Goal: Communication & Community: Answer question/provide support

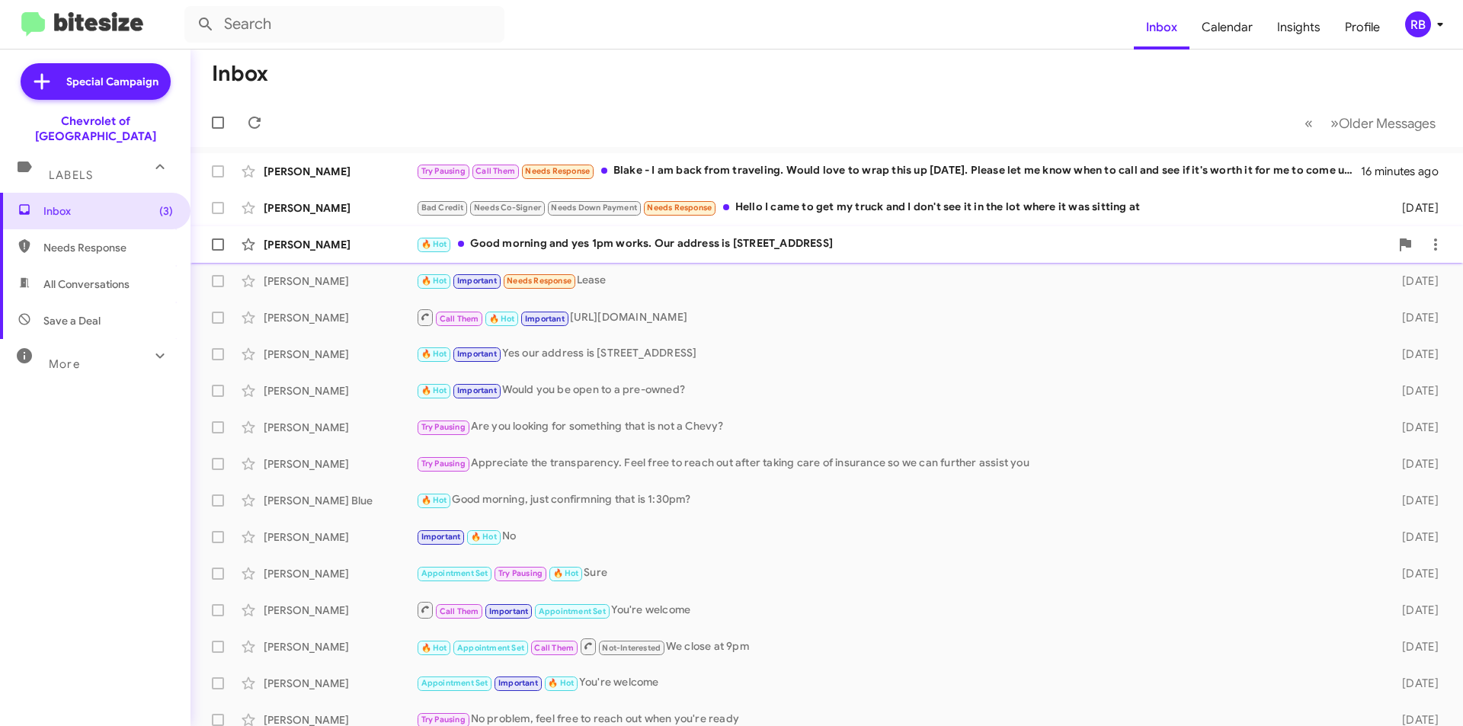
click at [1007, 251] on div "🔥 Hot Good morning and yes 1pm works. Our address is [STREET_ADDRESS]" at bounding box center [903, 244] width 974 height 18
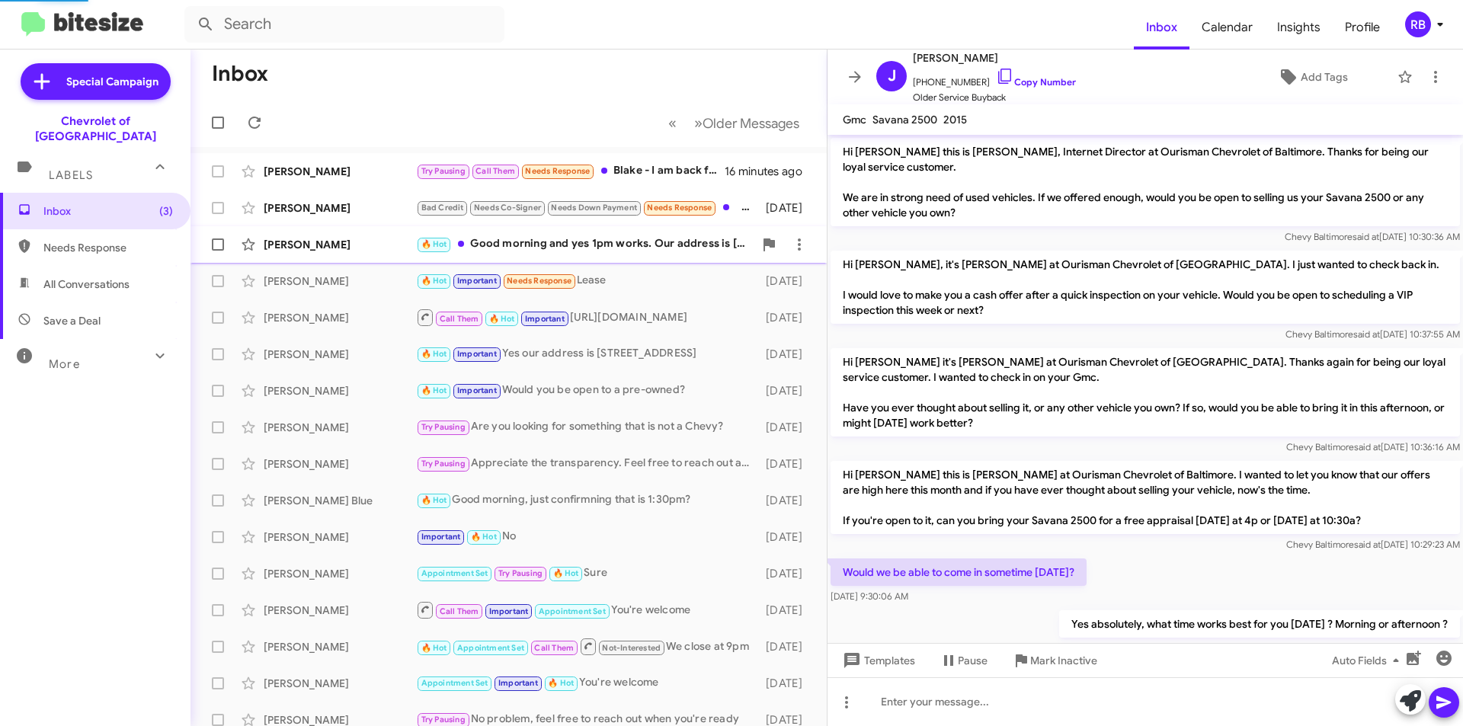
scroll to position [150, 0]
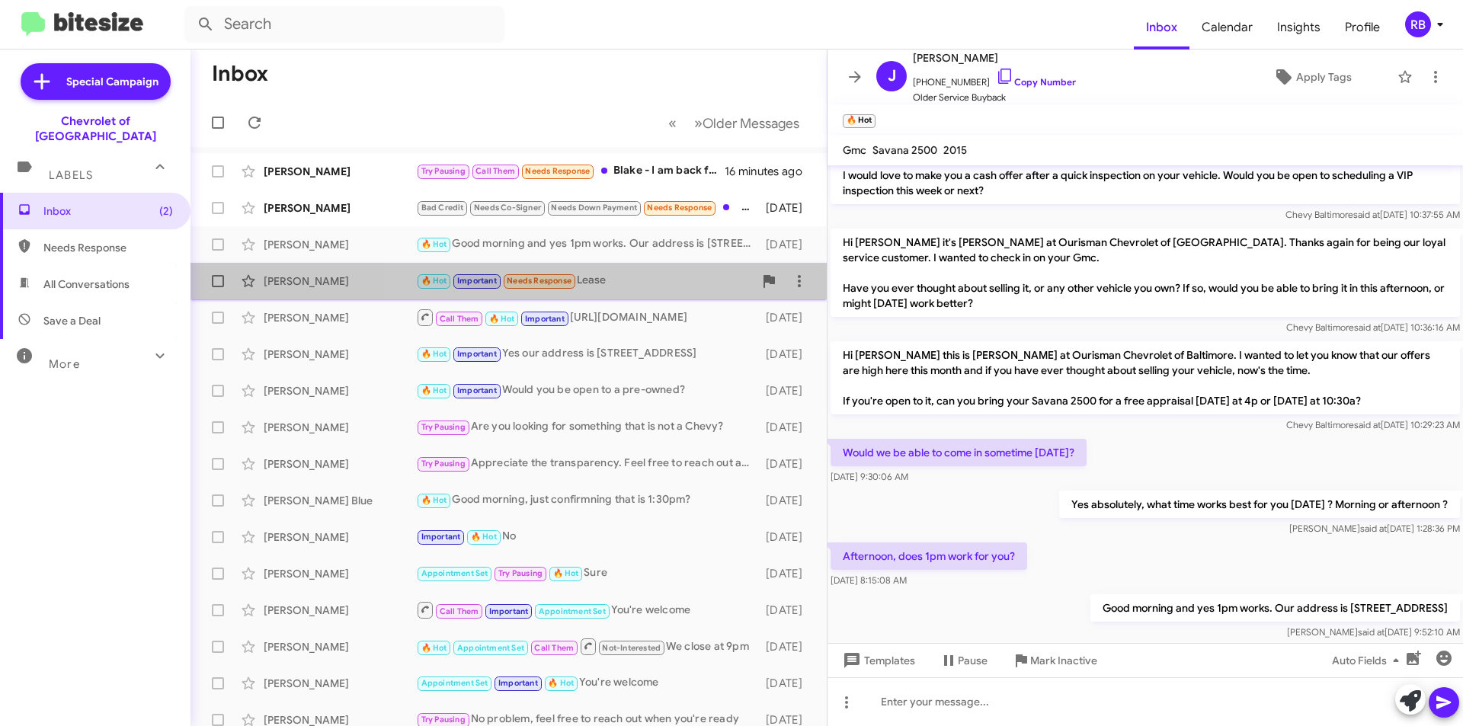
click at [625, 280] on div "🔥 Hot Important Needs Response Lease" at bounding box center [585, 281] width 338 height 18
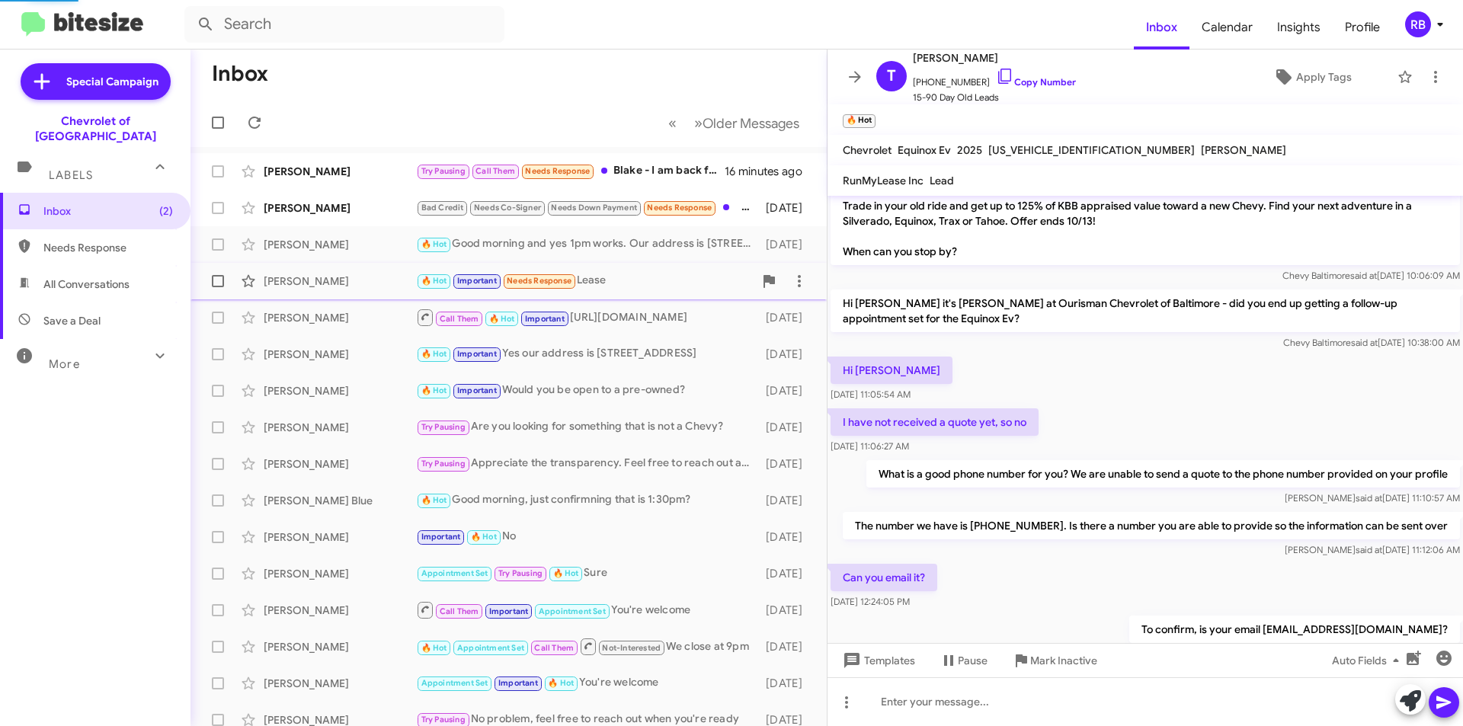
scroll to position [848, 0]
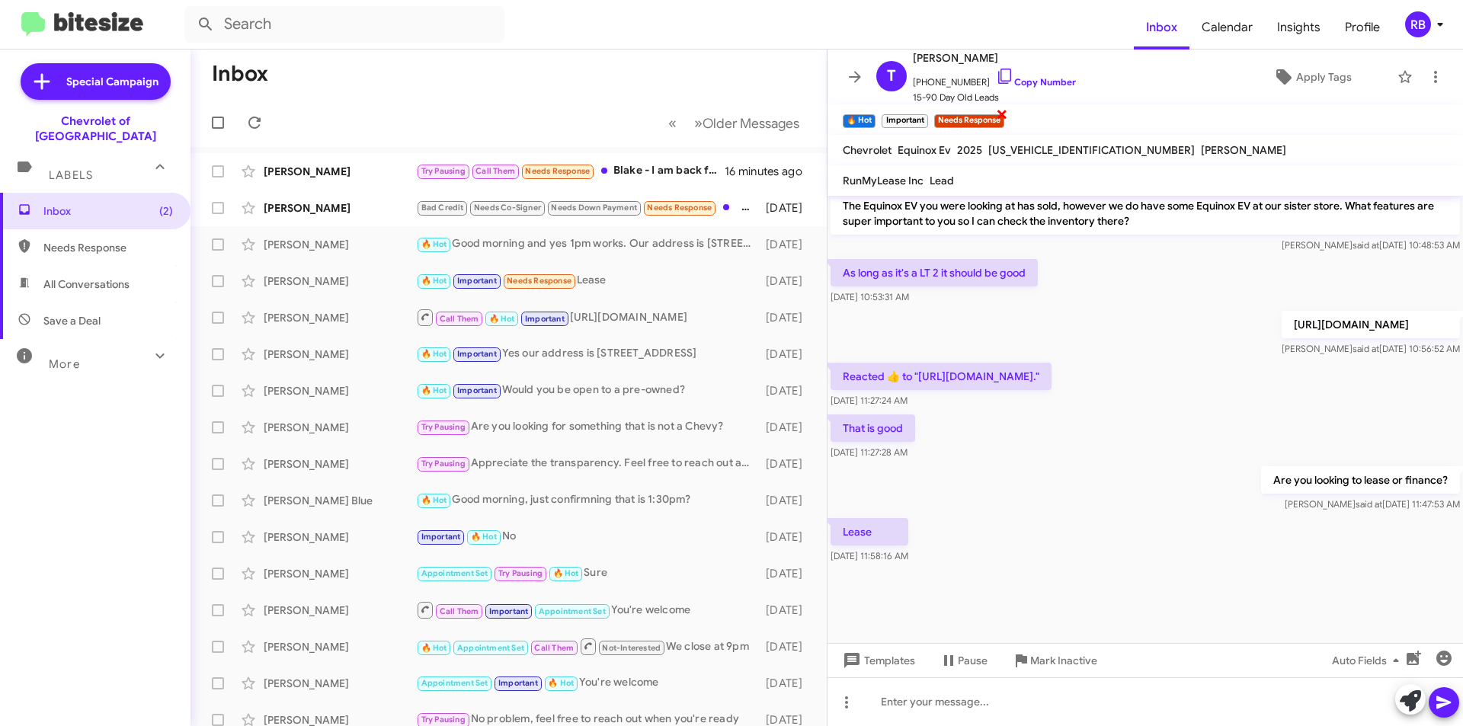
click at [1001, 117] on span "×" at bounding box center [1002, 113] width 12 height 18
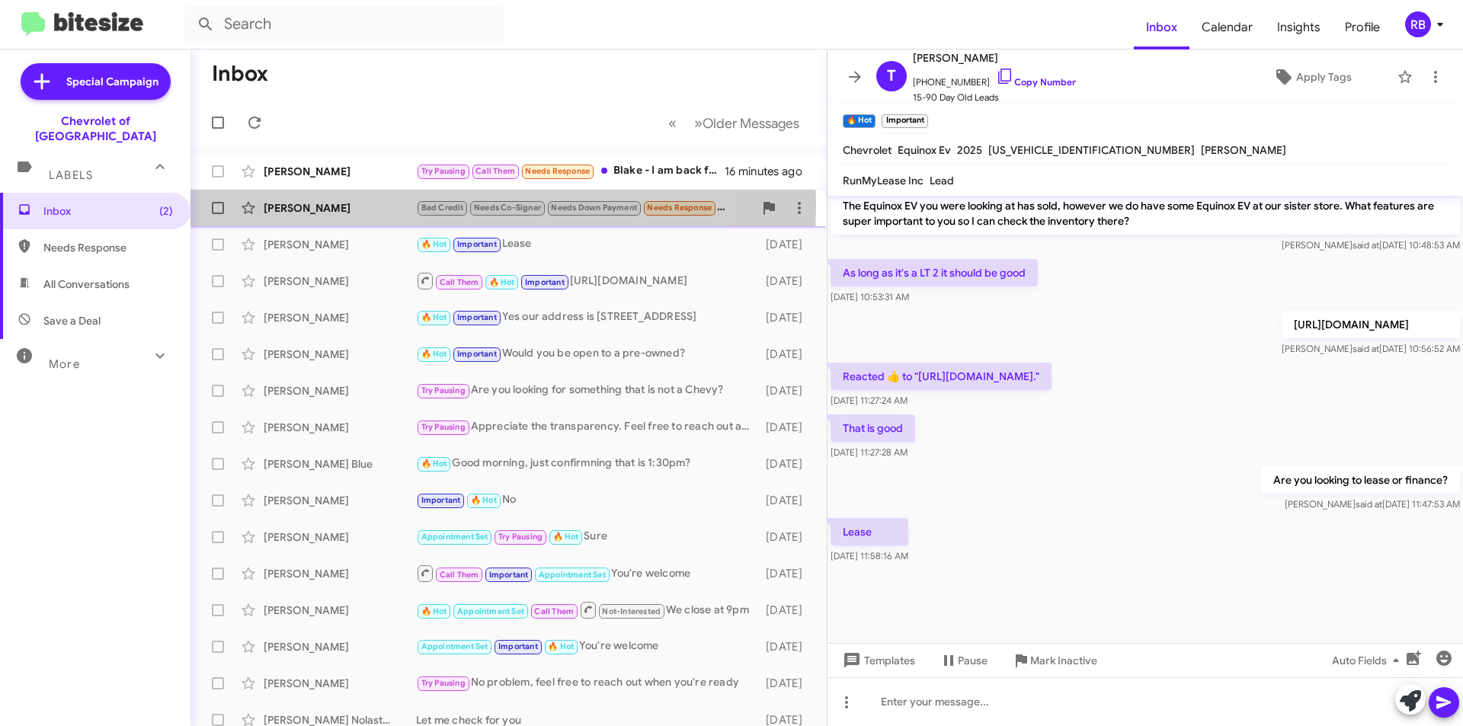
click at [386, 207] on div "[PERSON_NAME]" at bounding box center [340, 207] width 152 height 15
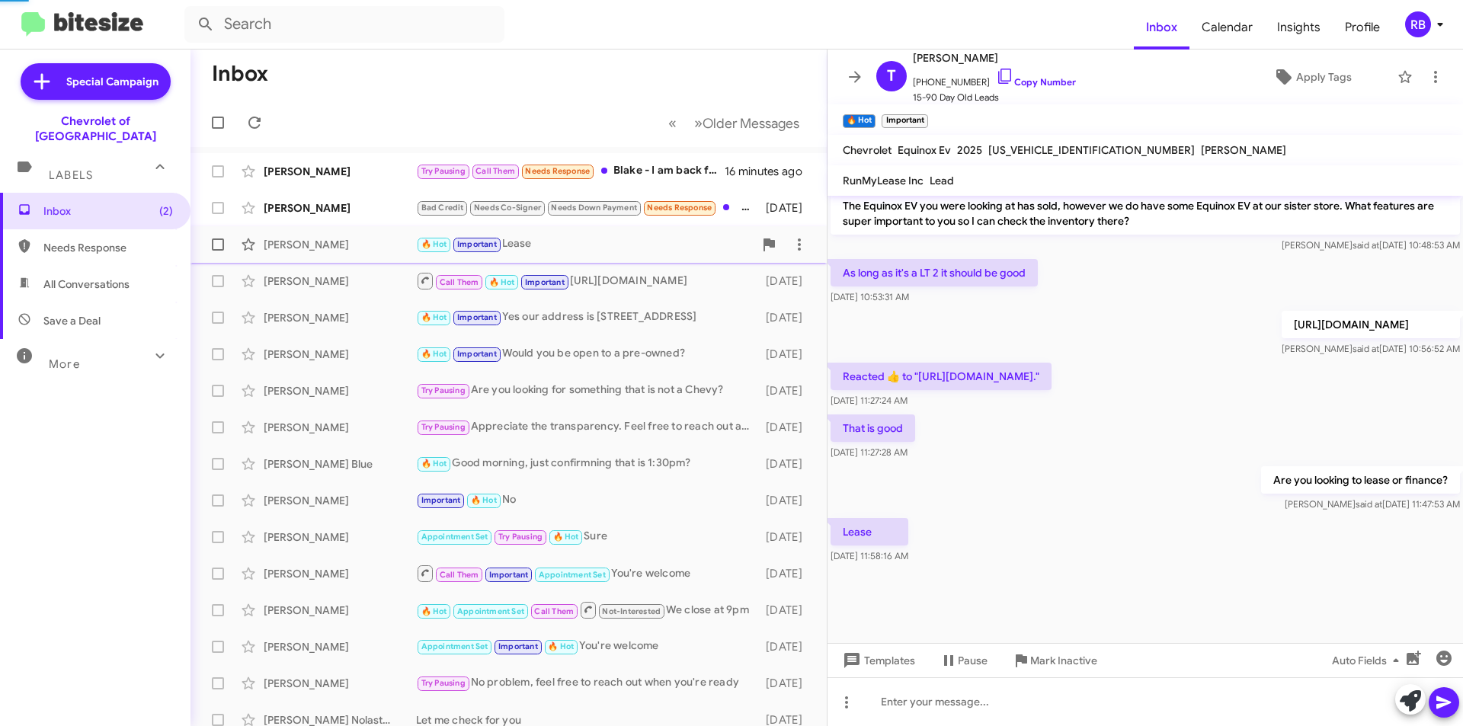
scroll to position [952, 0]
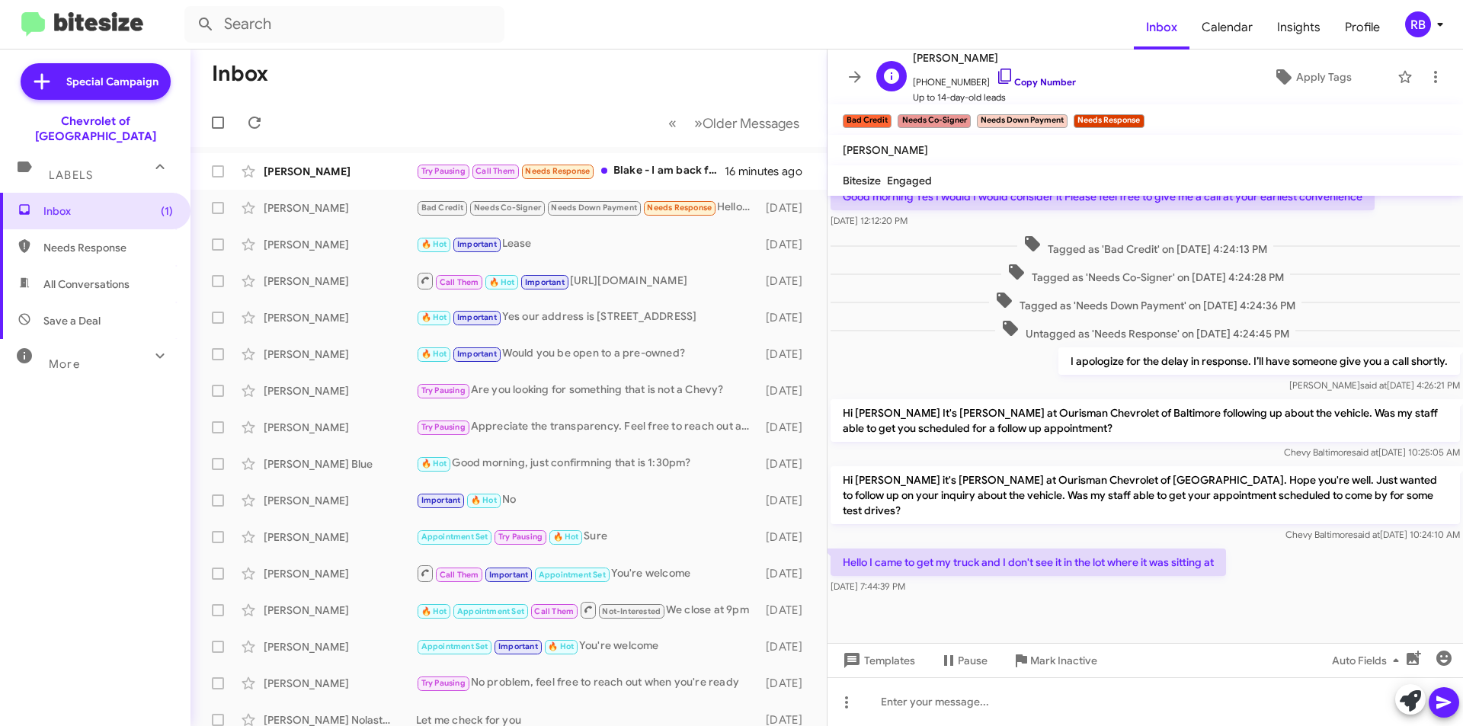
click at [1045, 79] on link "Copy Number" at bounding box center [1036, 81] width 80 height 11
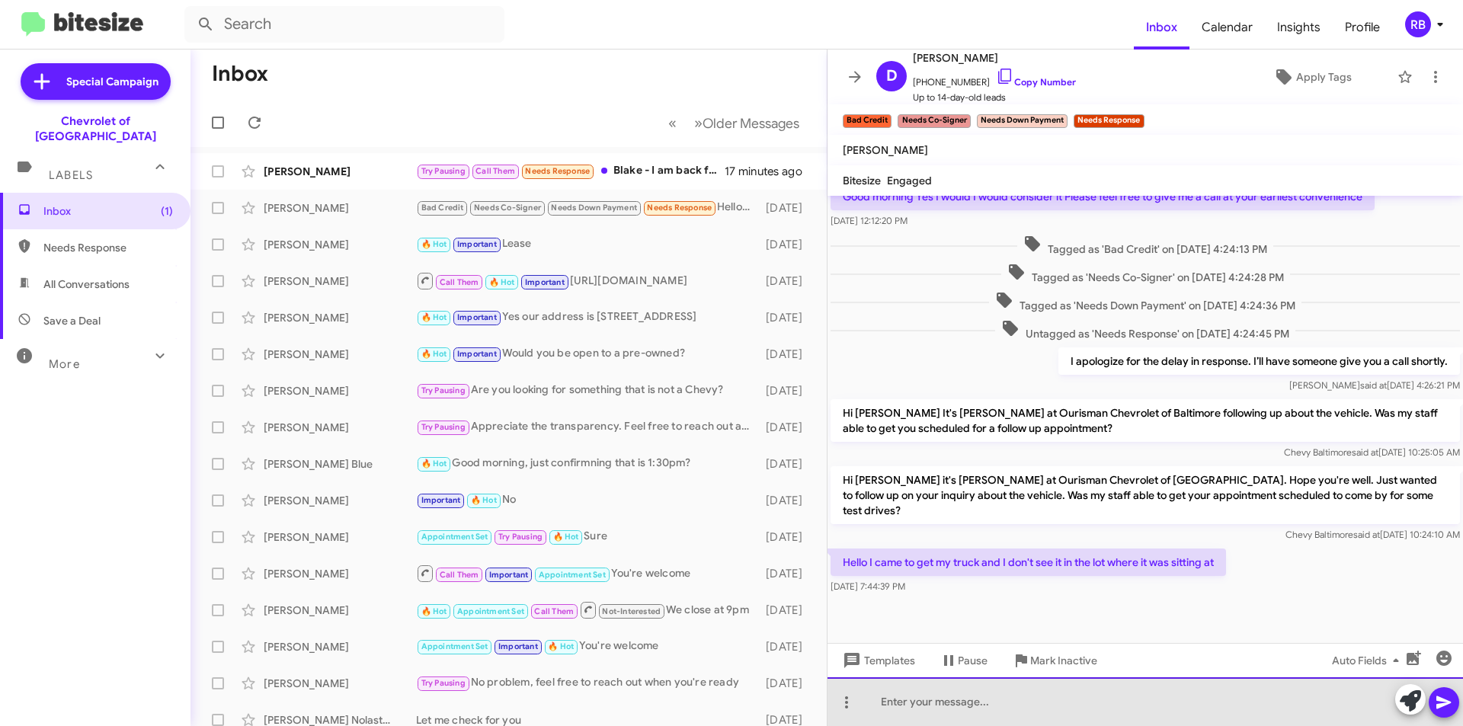
click at [914, 697] on div at bounding box center [1146, 701] width 636 height 49
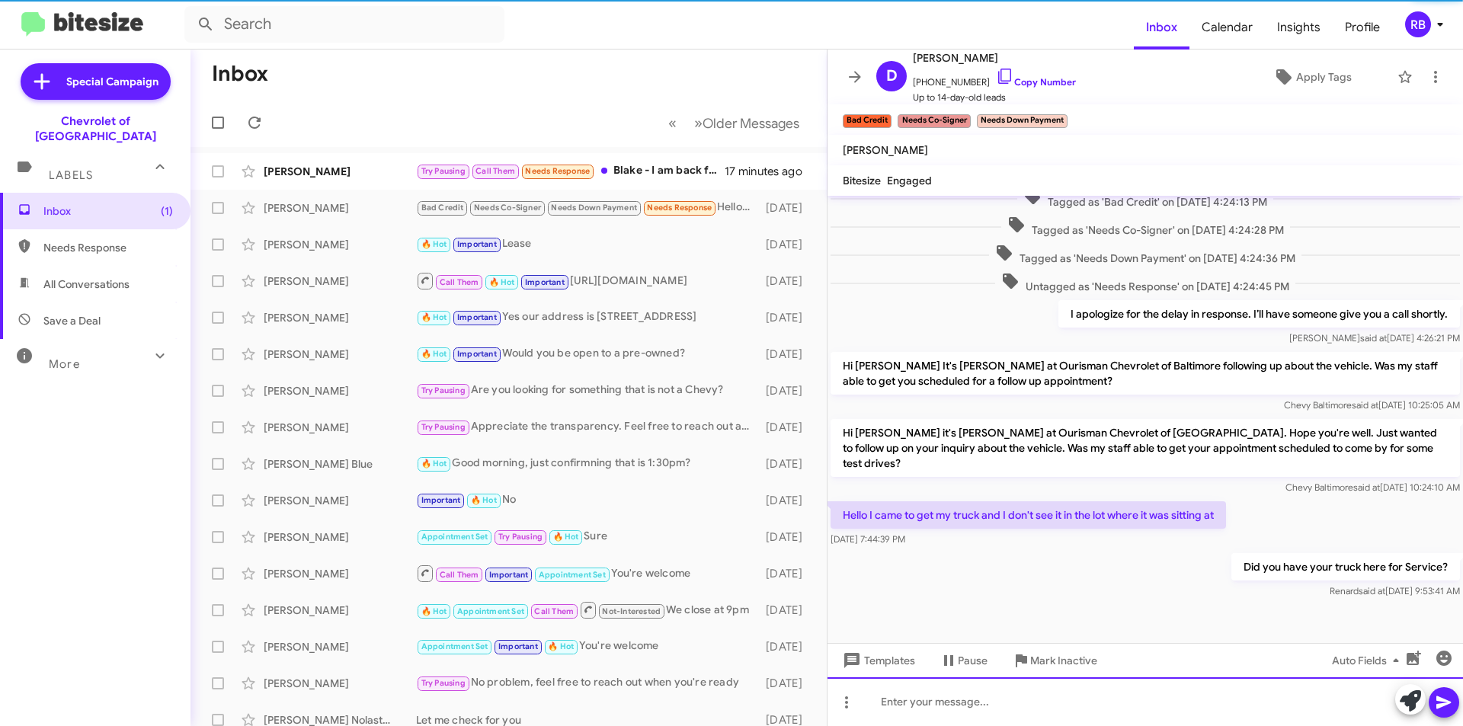
scroll to position [1007, 0]
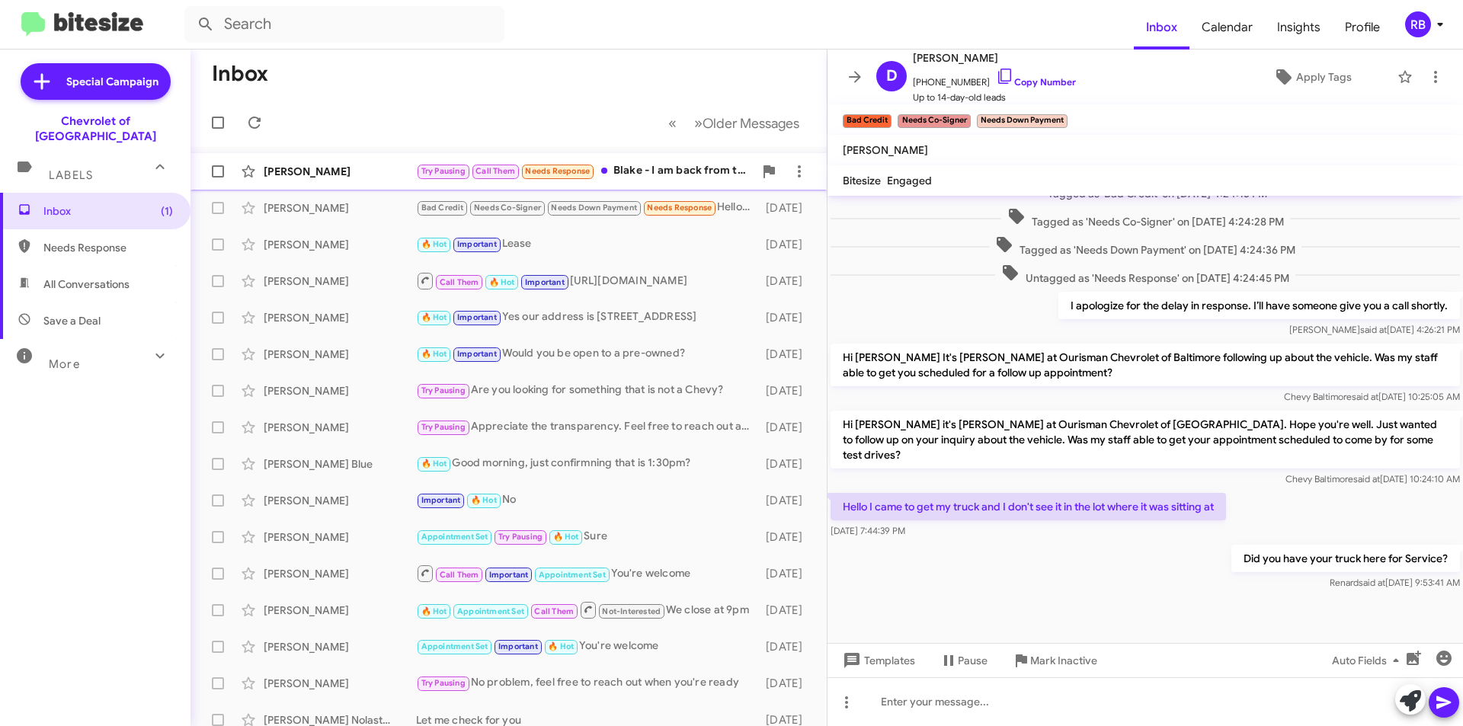
click at [647, 175] on div "Try Pausing Call Them Needs Response [PERSON_NAME] - I am back from traveling. …" at bounding box center [585, 171] width 338 height 18
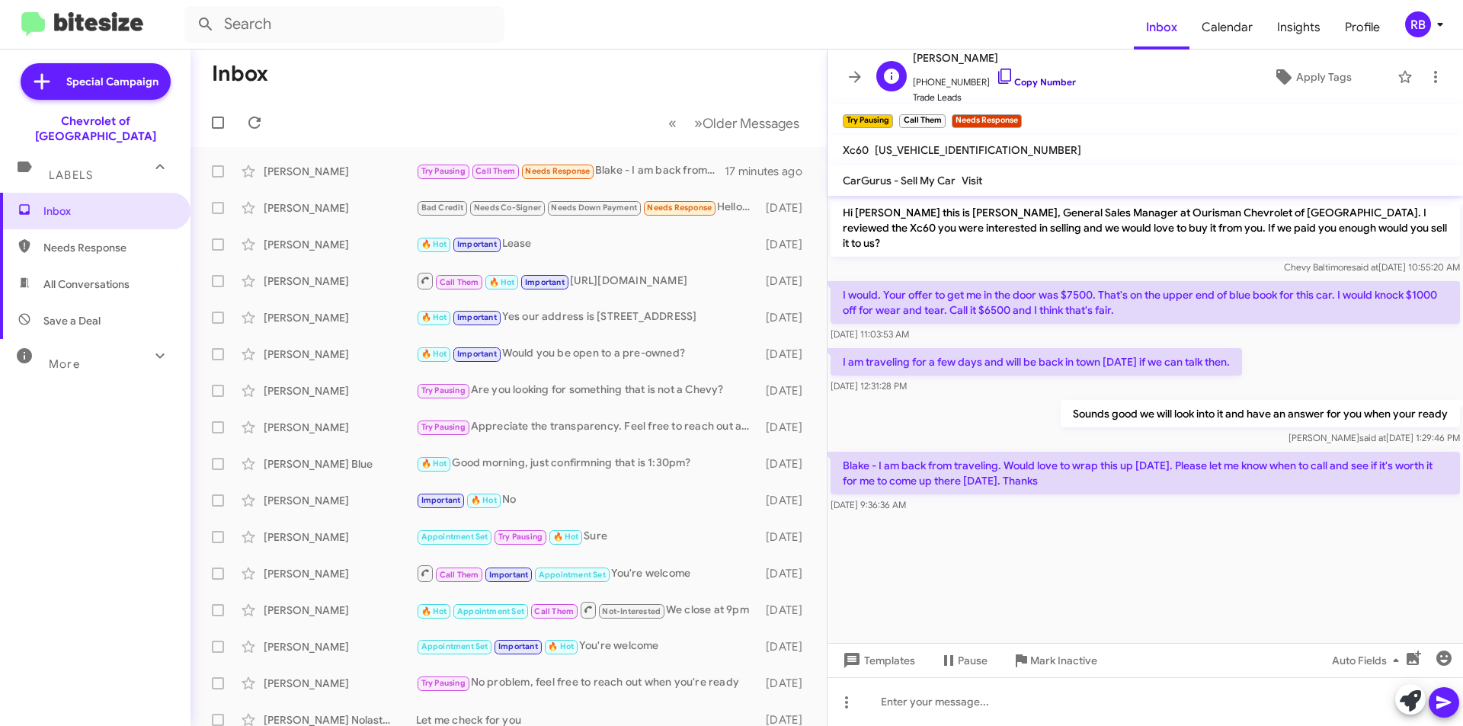
click at [1038, 84] on link "Copy Number" at bounding box center [1036, 81] width 80 height 11
click at [939, 705] on div at bounding box center [1146, 701] width 636 height 49
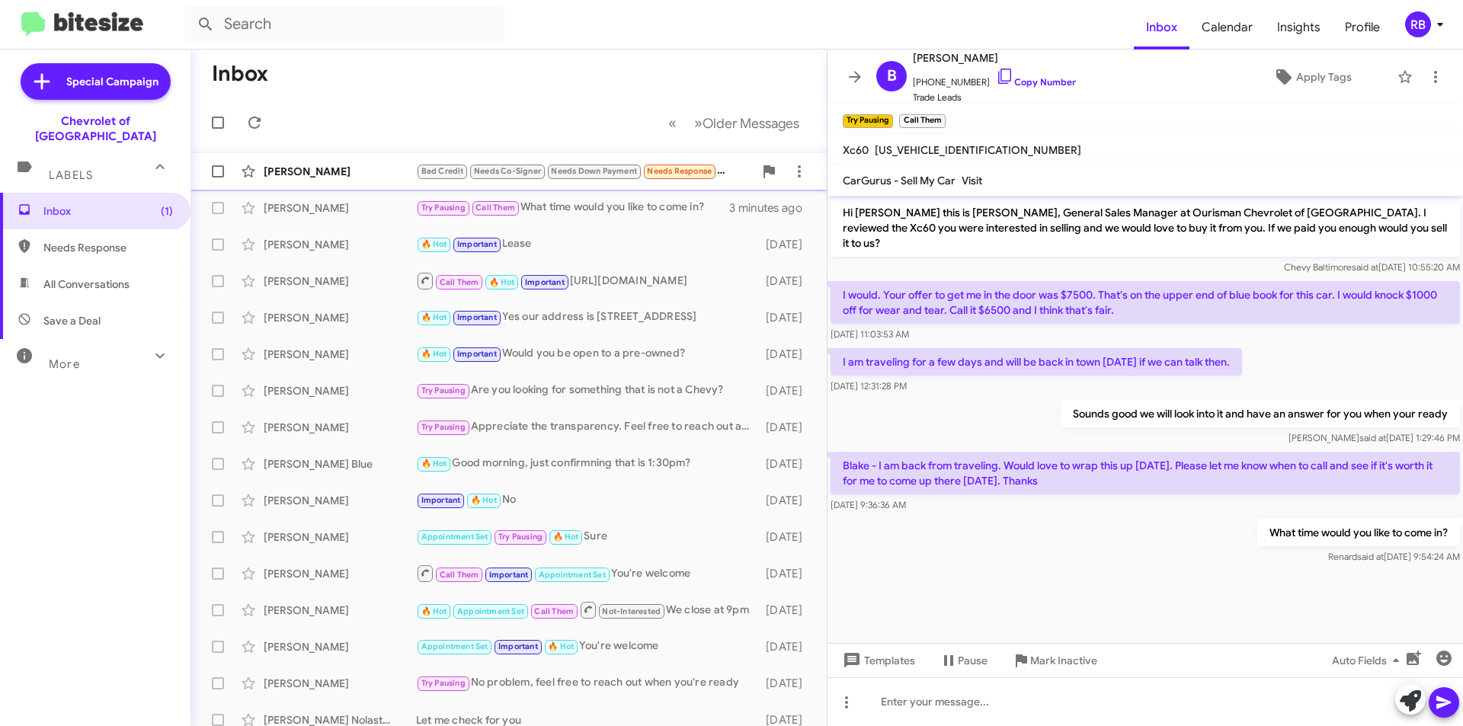
click at [378, 176] on div "[PERSON_NAME]" at bounding box center [340, 171] width 152 height 15
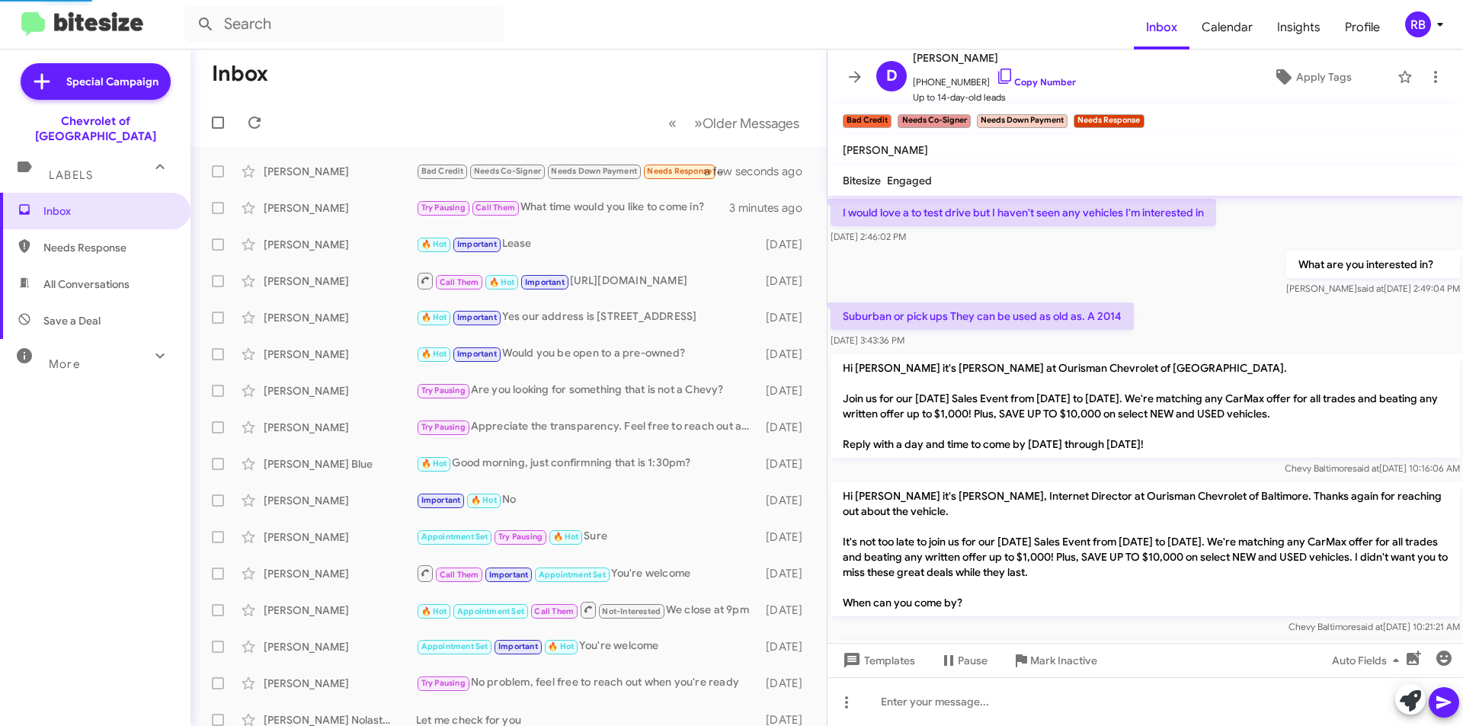
scroll to position [830, 0]
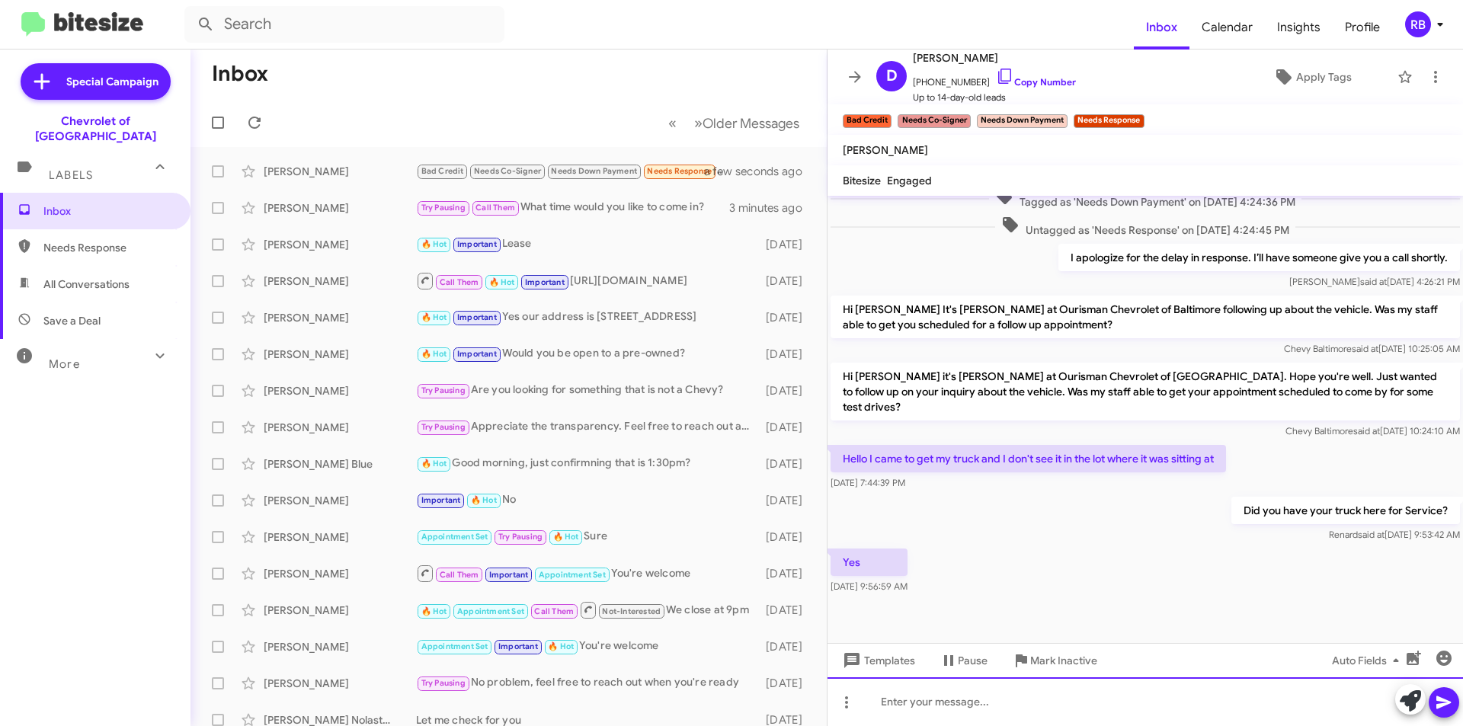
click at [951, 707] on div at bounding box center [1146, 701] width 636 height 49
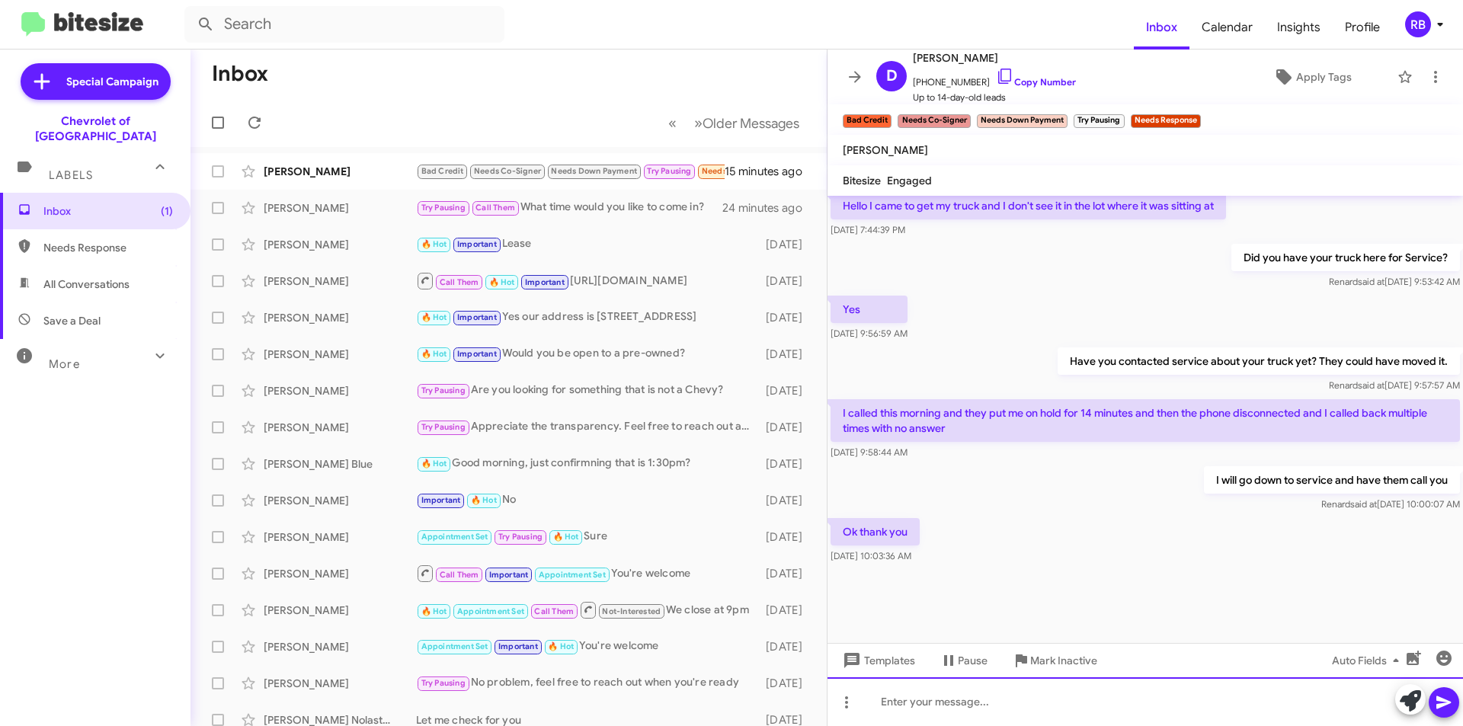
scroll to position [769, 0]
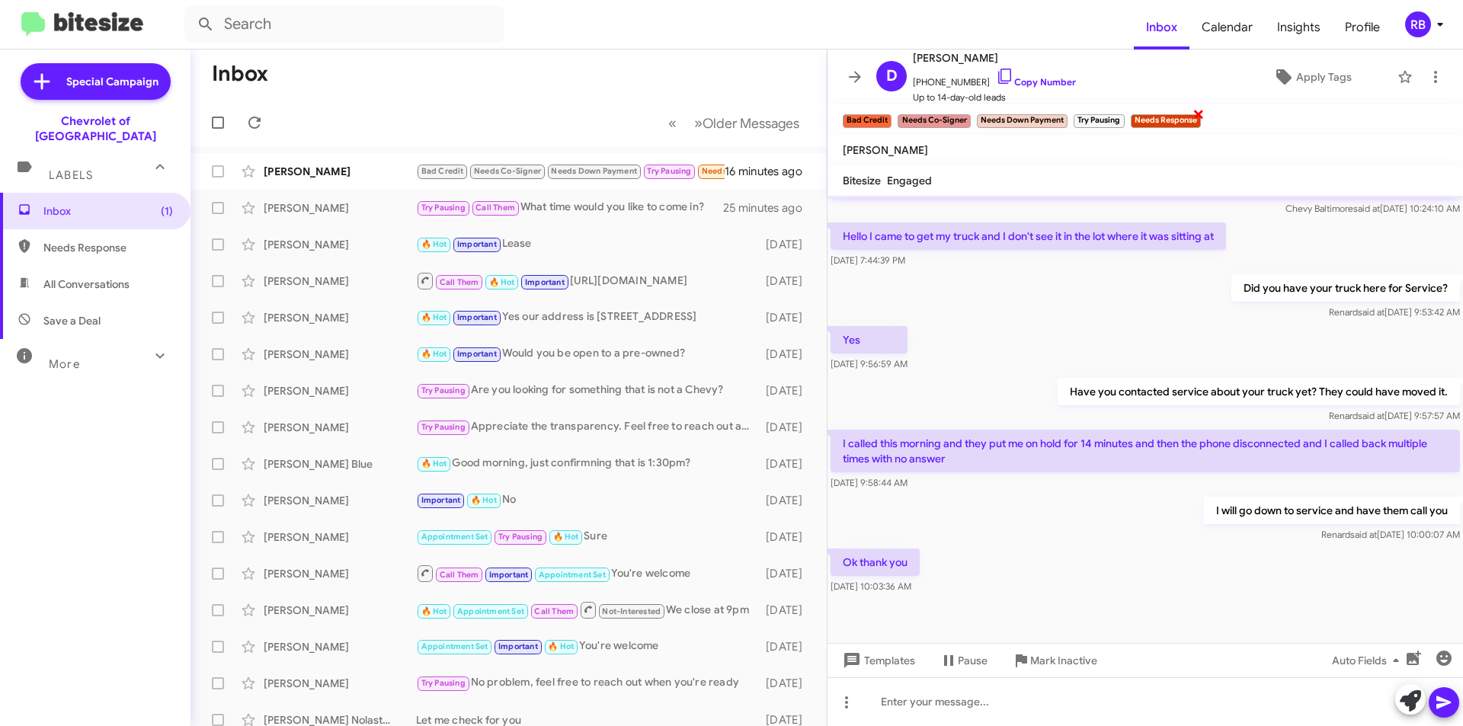
click at [1199, 112] on span "×" at bounding box center [1199, 113] width 12 height 18
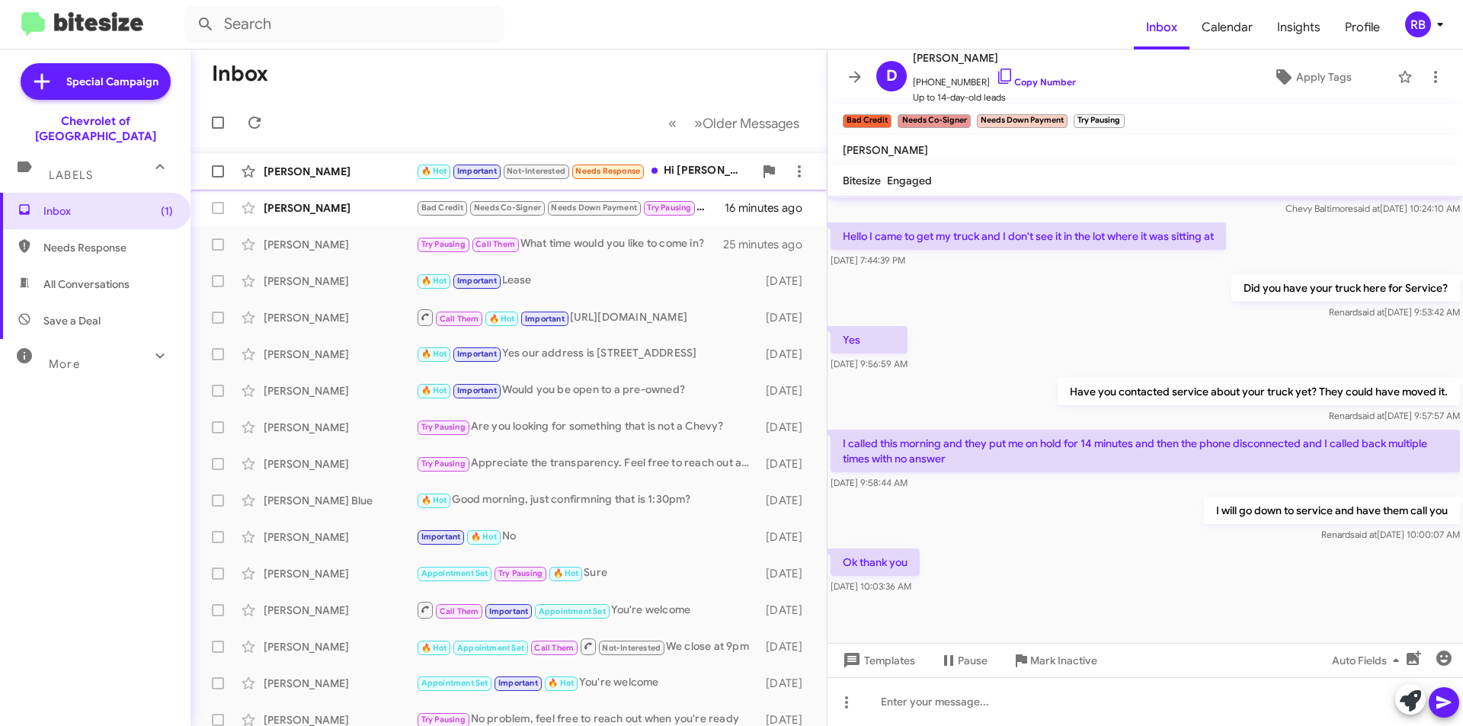
click at [372, 171] on div "[PERSON_NAME]" at bounding box center [340, 171] width 152 height 15
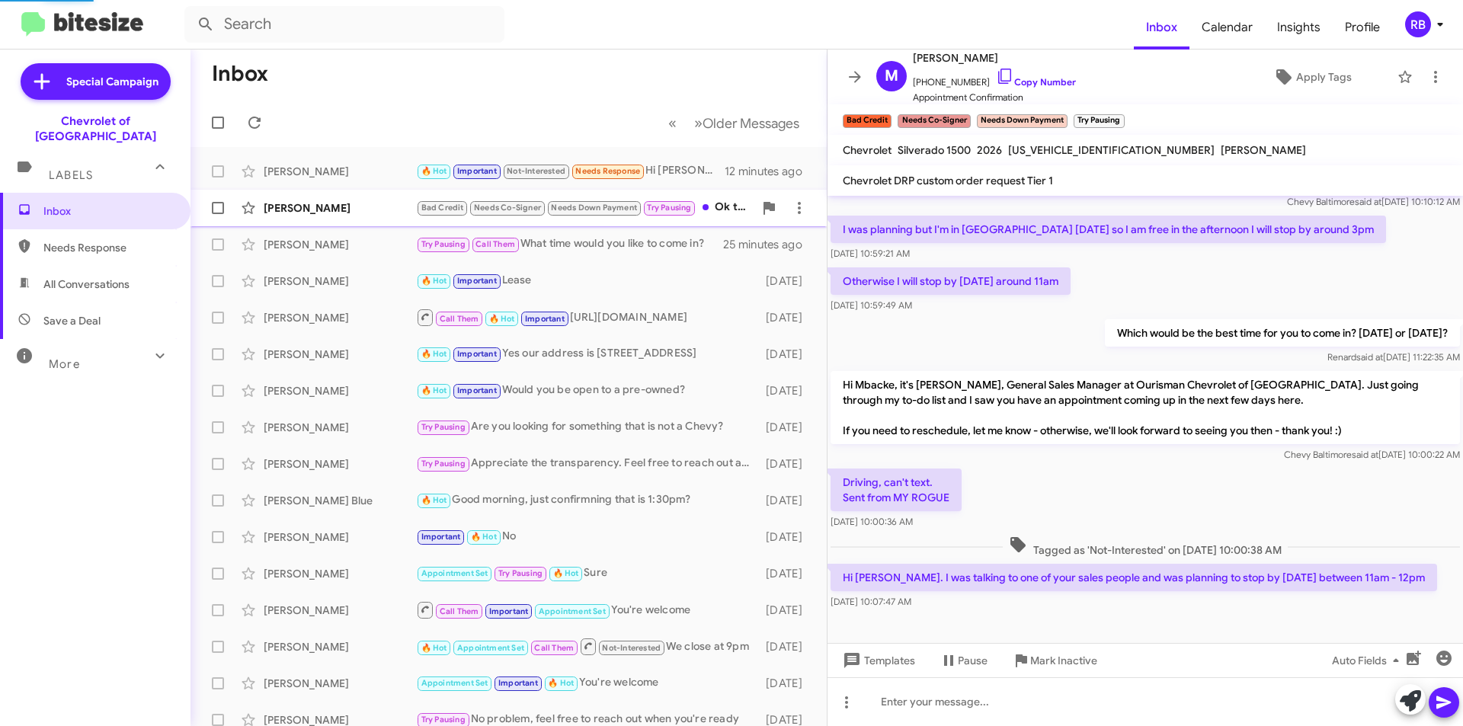
scroll to position [157, 0]
click at [1038, 79] on link "Copy Number" at bounding box center [1036, 81] width 80 height 11
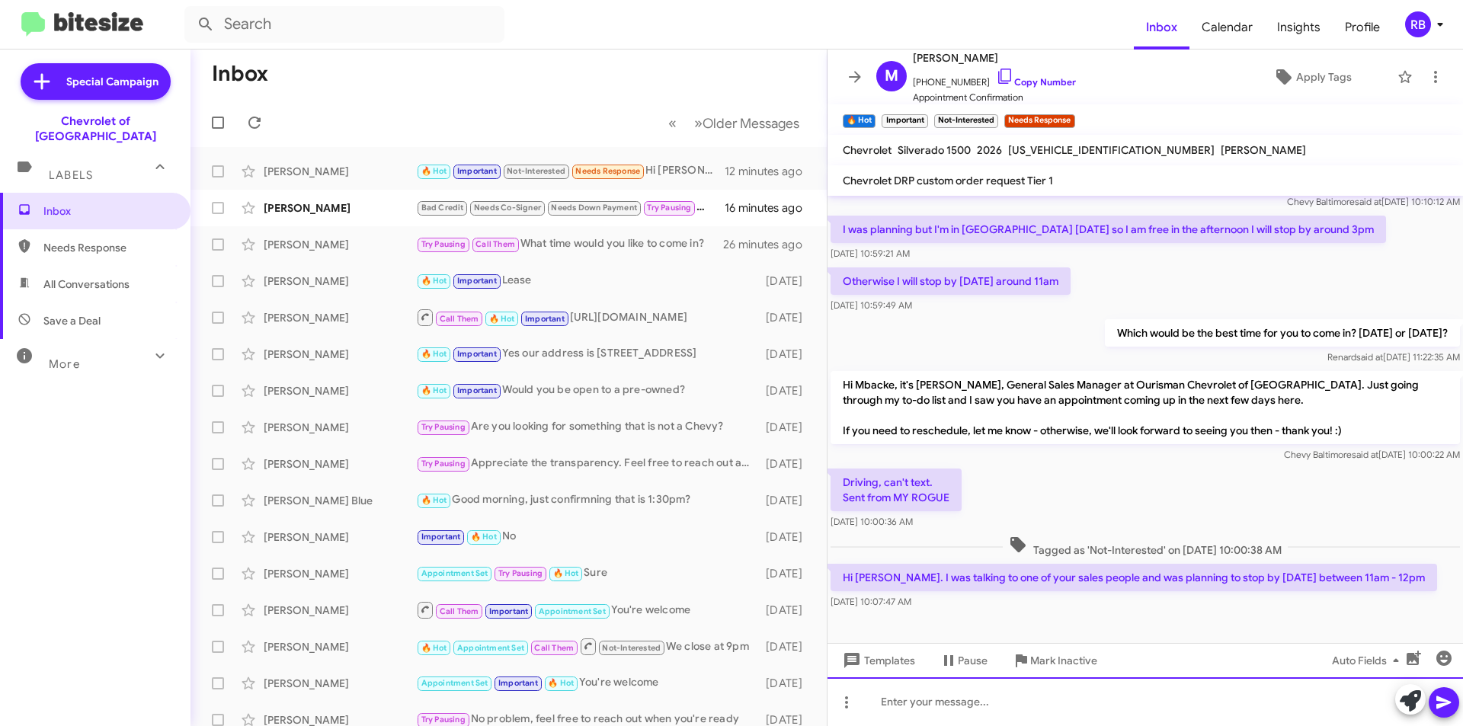
click at [937, 694] on div at bounding box center [1146, 701] width 636 height 49
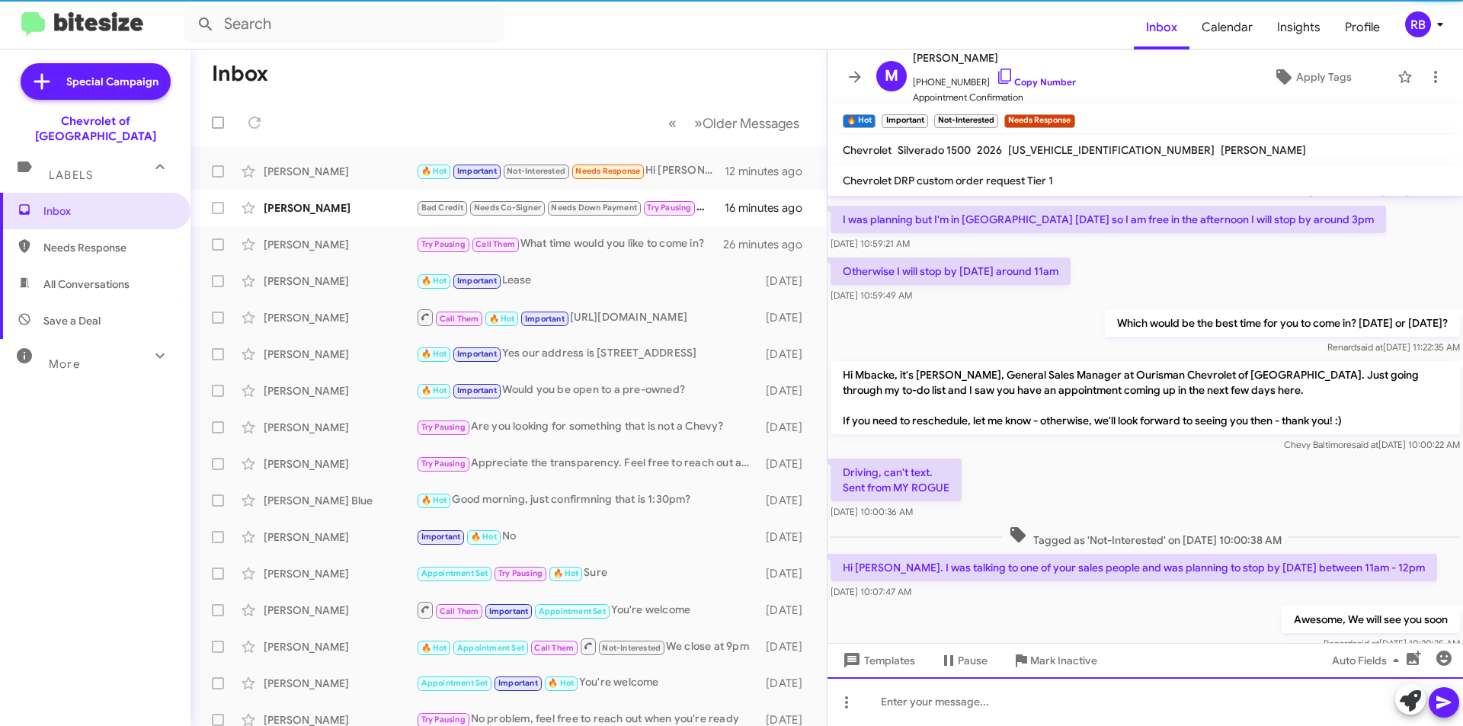
scroll to position [213, 0]
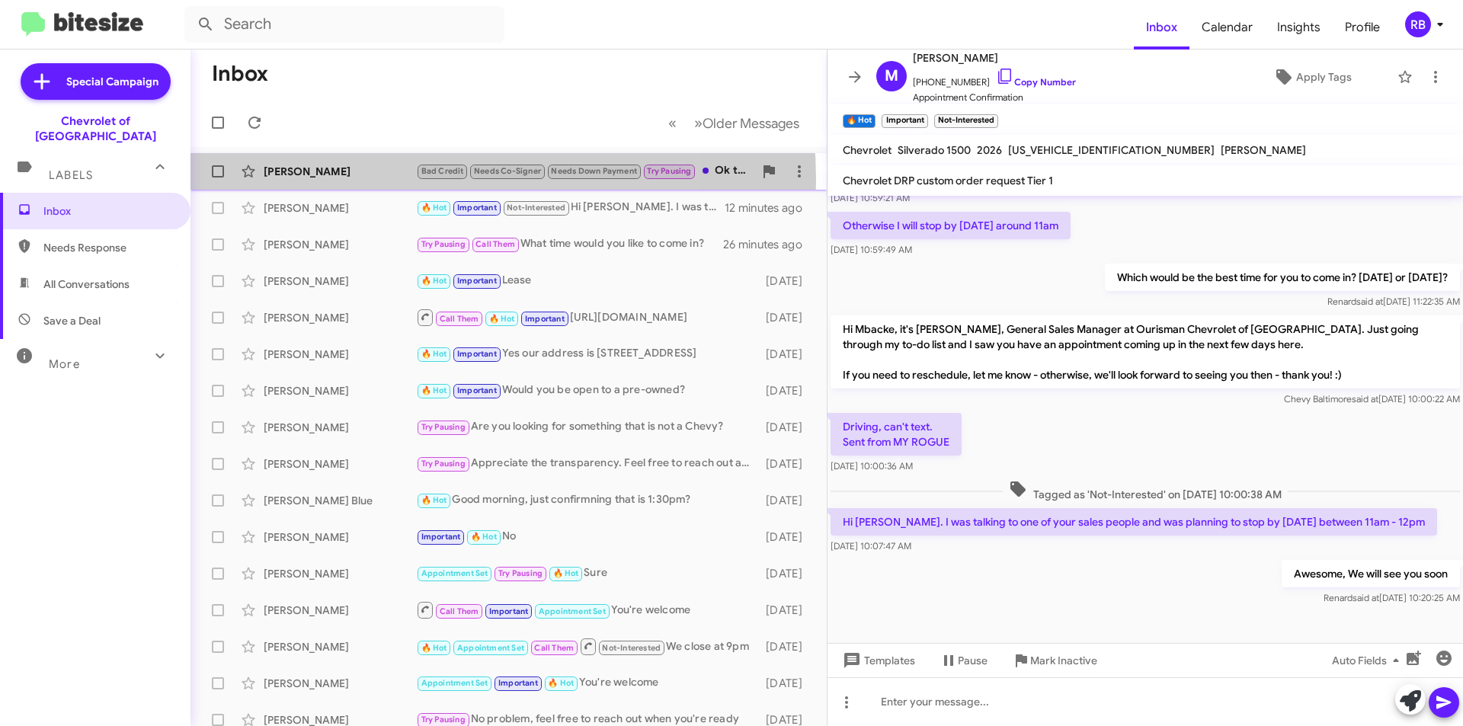
click at [371, 181] on div "[PERSON_NAME] Bad Credit Needs Co-Signer Needs Down Payment Try Pausing Ok than…" at bounding box center [509, 171] width 612 height 30
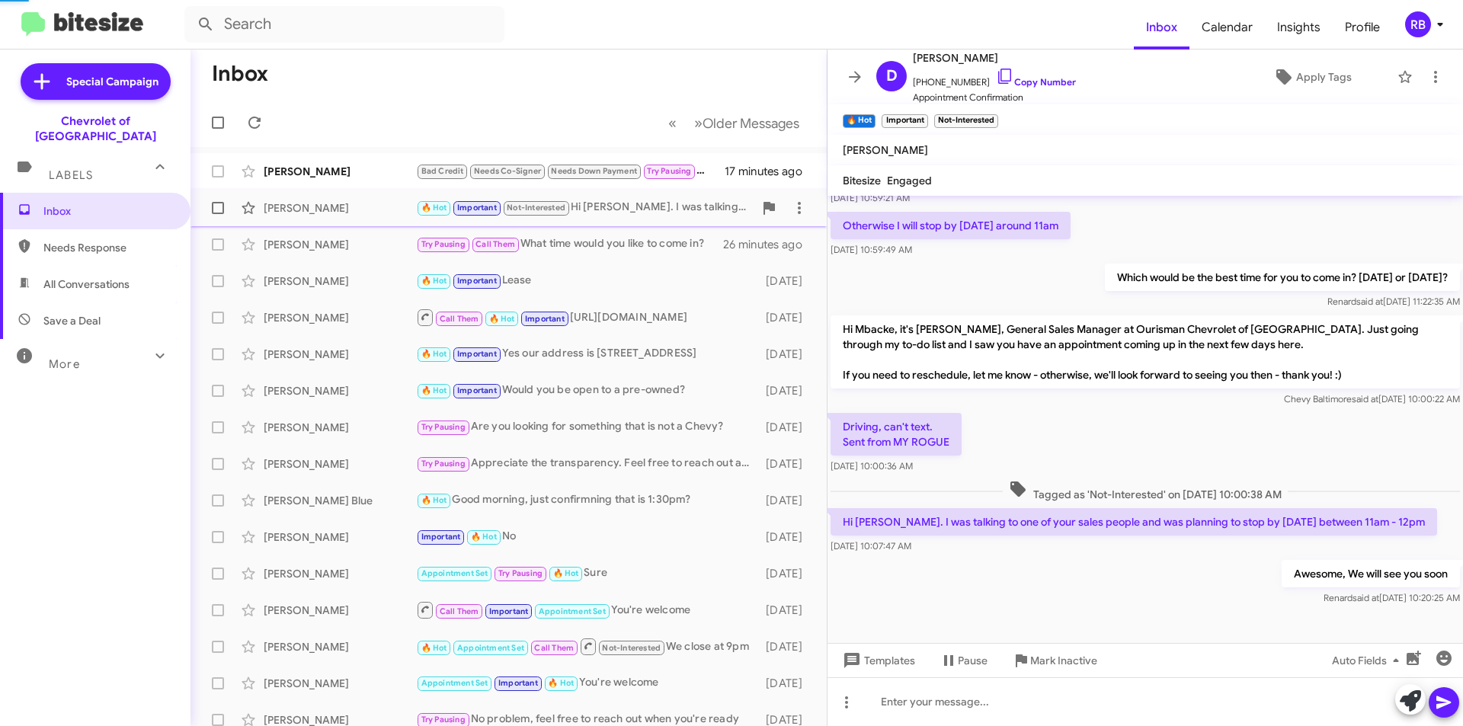
scroll to position [639, 0]
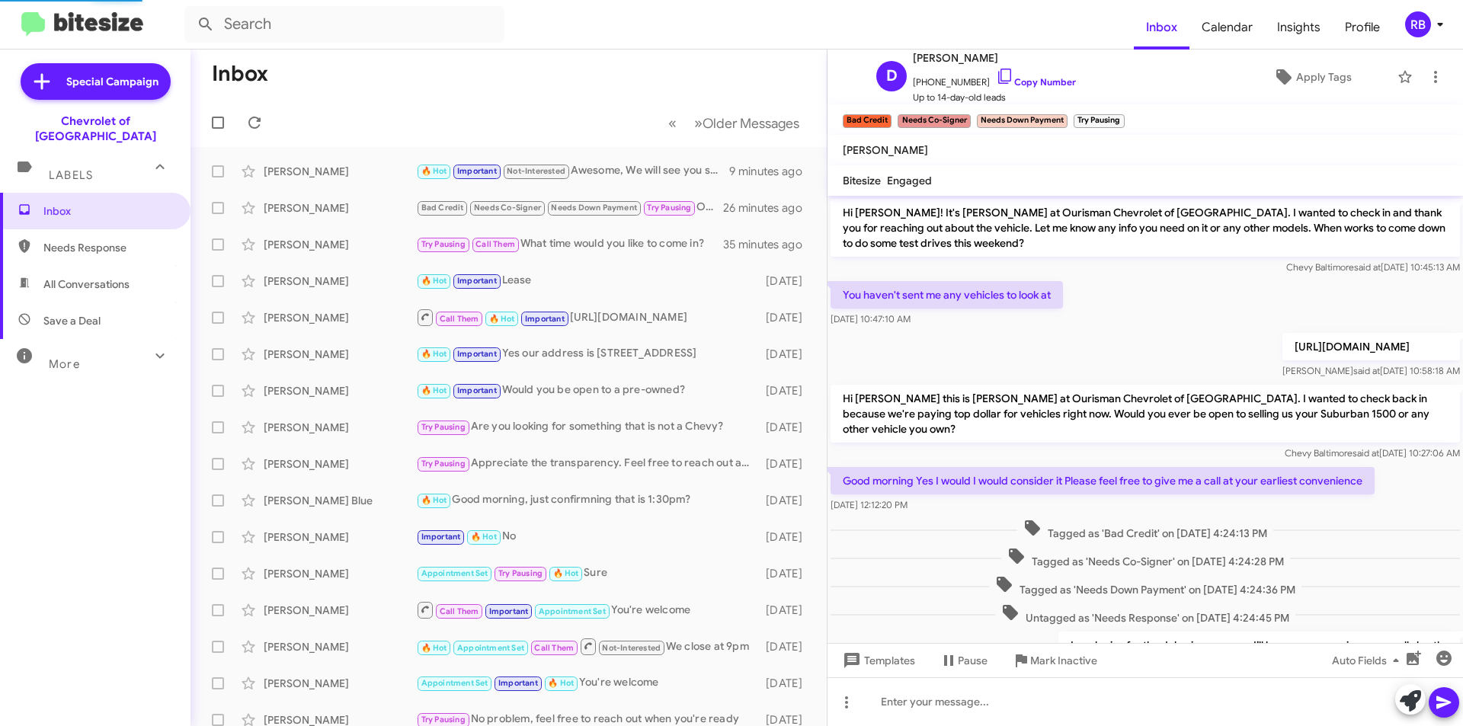
scroll to position [639, 0]
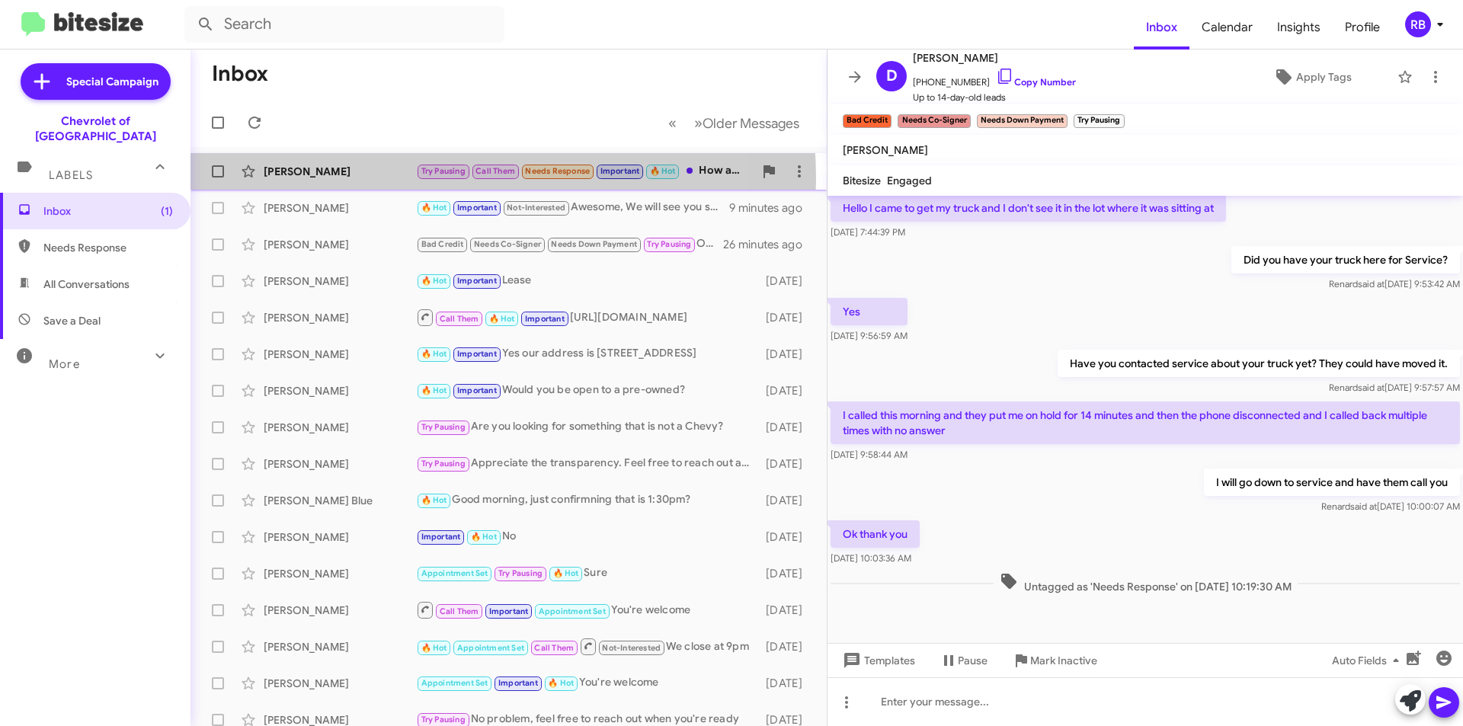
click at [394, 179] on div "Blair Keithley Try Pausing Call Them Needs Response Important 🔥 Hot How about 3…" at bounding box center [509, 171] width 612 height 30
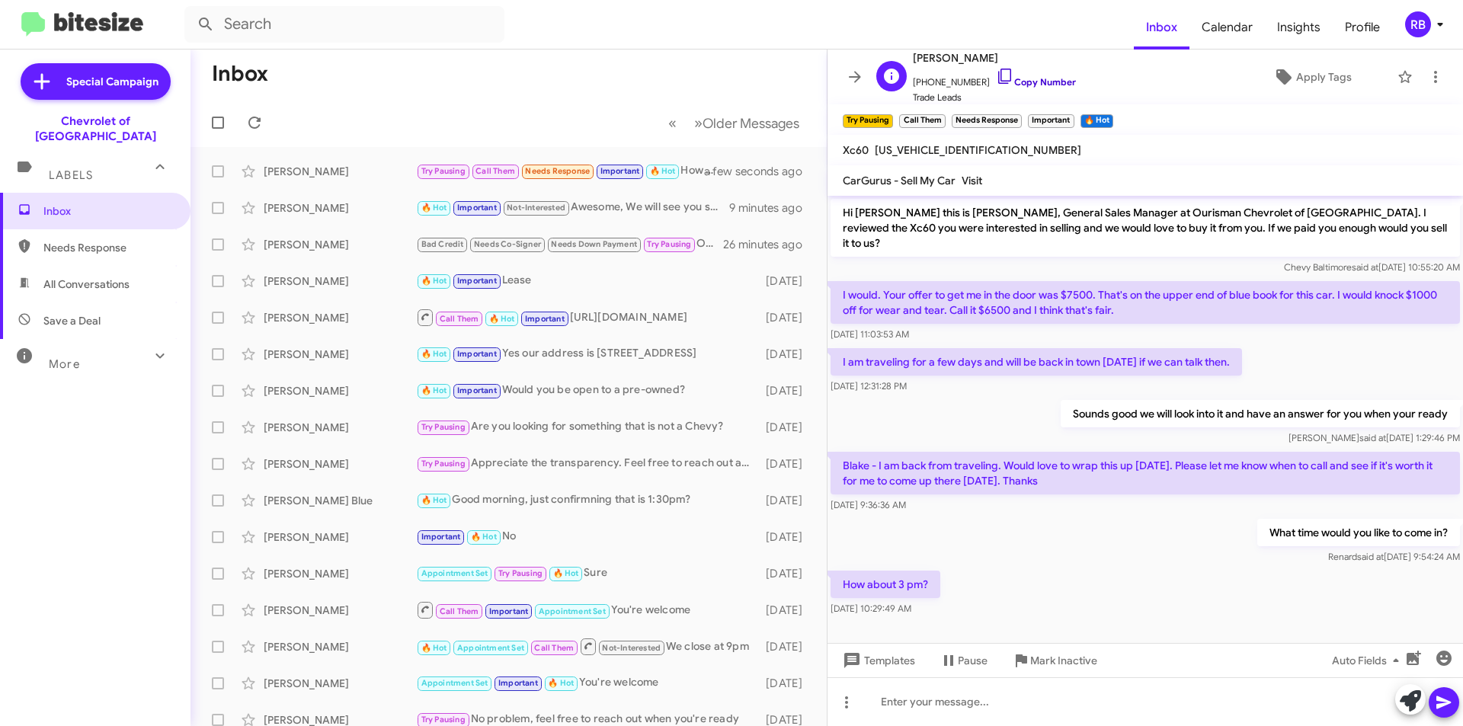
click at [1055, 82] on link "Copy Number" at bounding box center [1036, 81] width 80 height 11
click at [1020, 117] on span "×" at bounding box center [1020, 113] width 12 height 18
